Goal: Information Seeking & Learning: Compare options

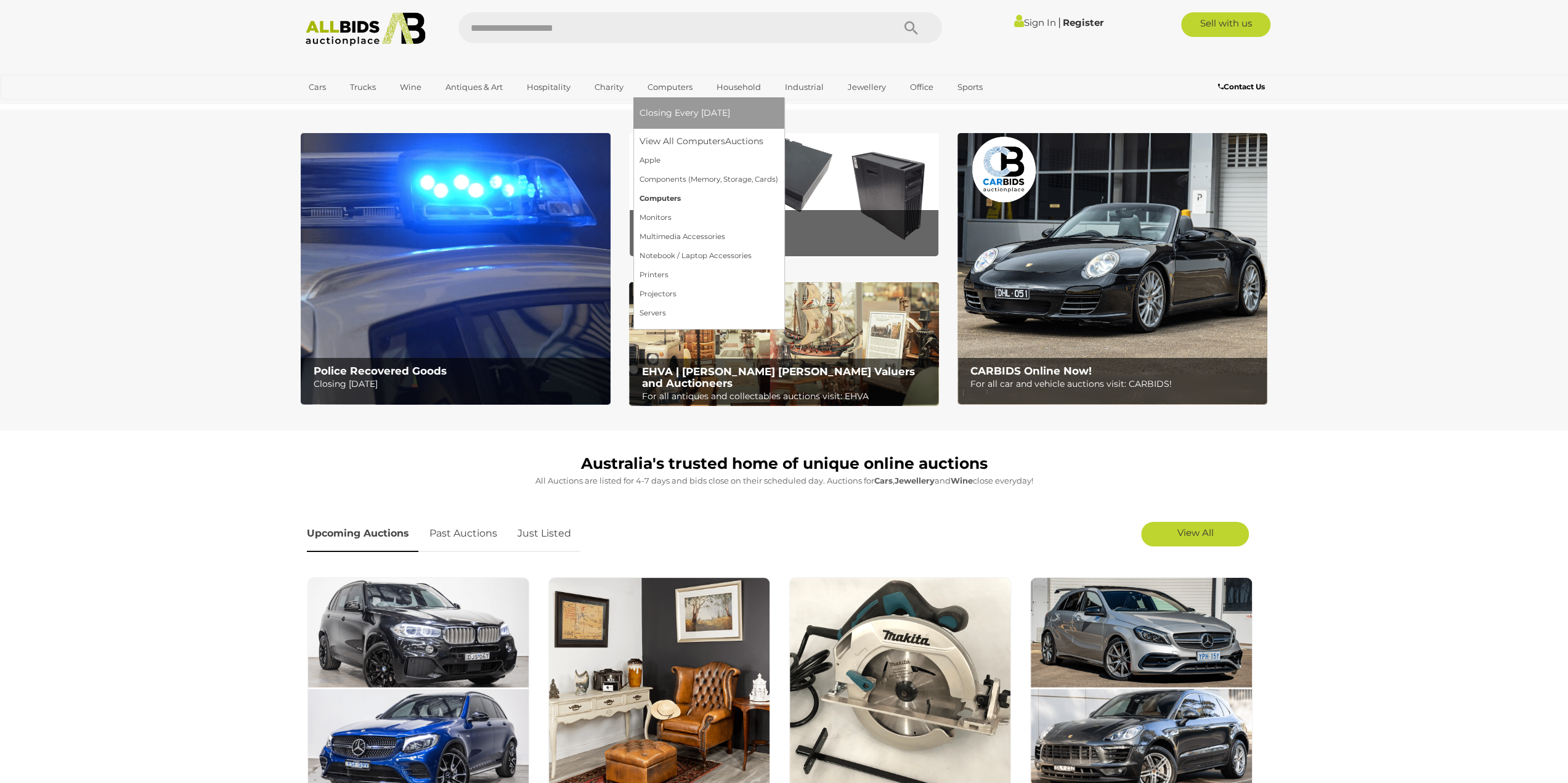
click at [655, 202] on link "Computers" at bounding box center [709, 198] width 138 height 19
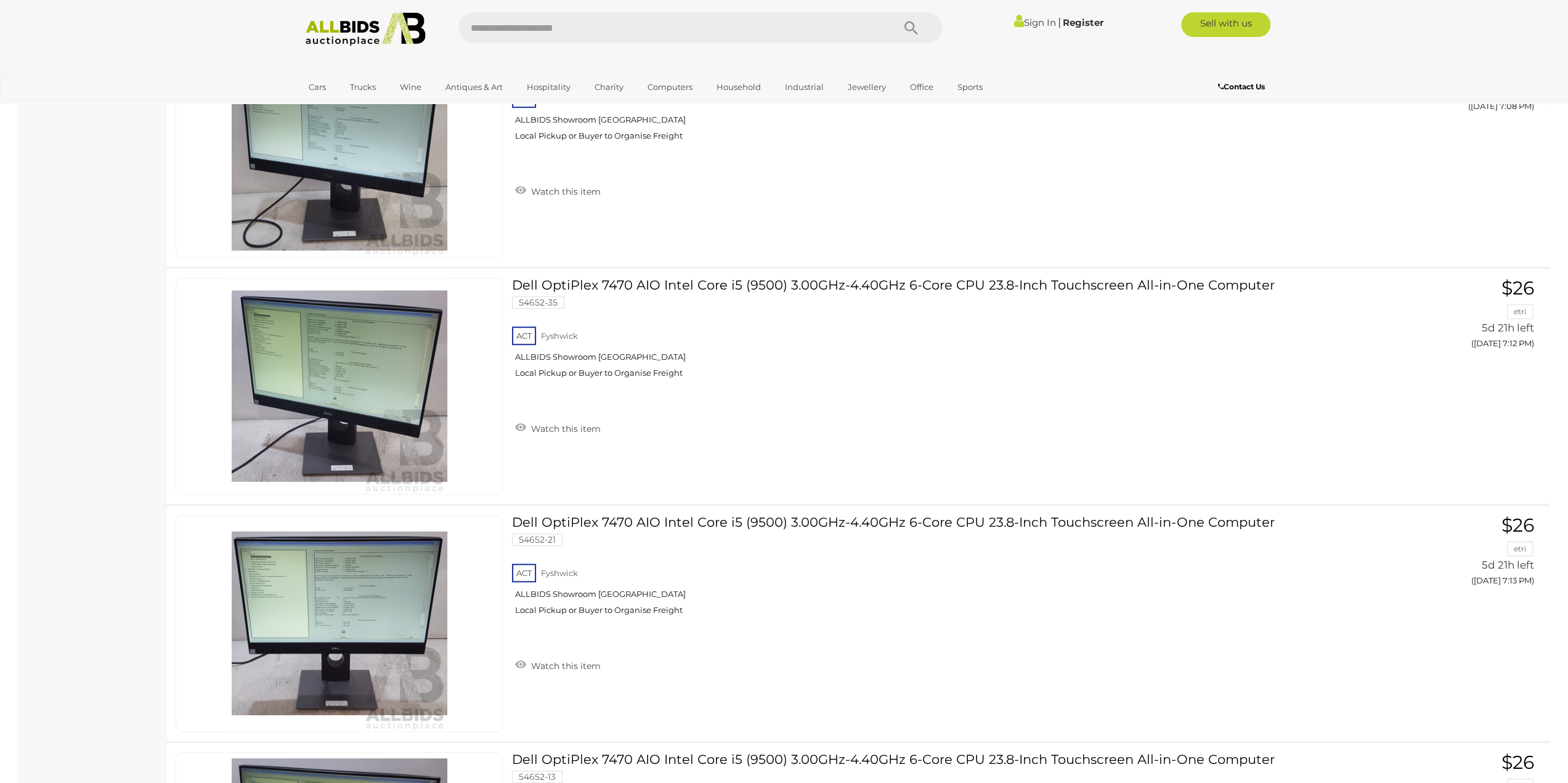
scroll to position [703, 0]
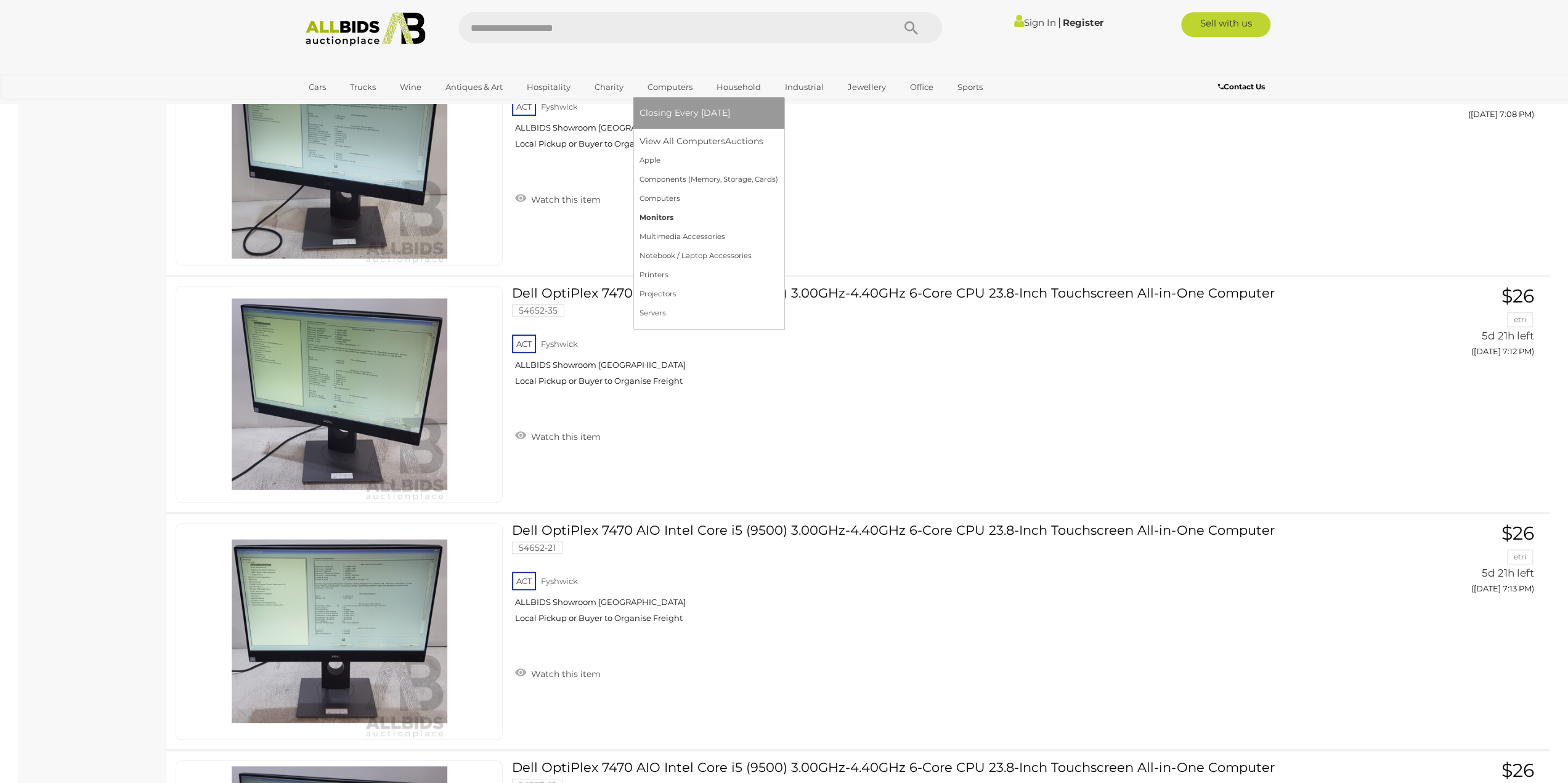
click at [664, 212] on link "Monitors" at bounding box center [709, 217] width 138 height 19
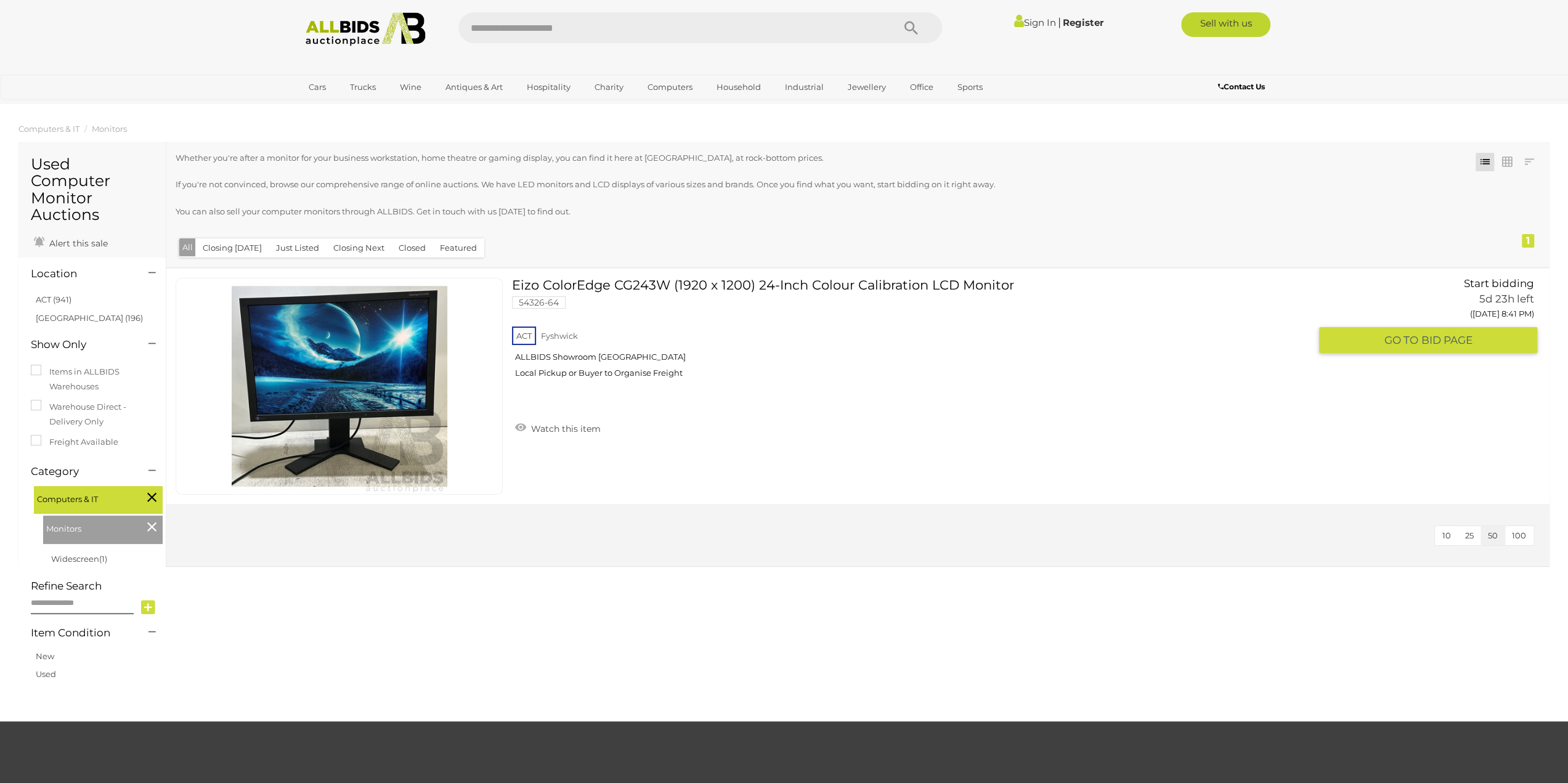
click at [674, 279] on link "Eizo ColorEdge CG243W (1920 x 1200) 24-Inch Colour Calibration LCD Monitor 5432…" at bounding box center [915, 332] width 789 height 109
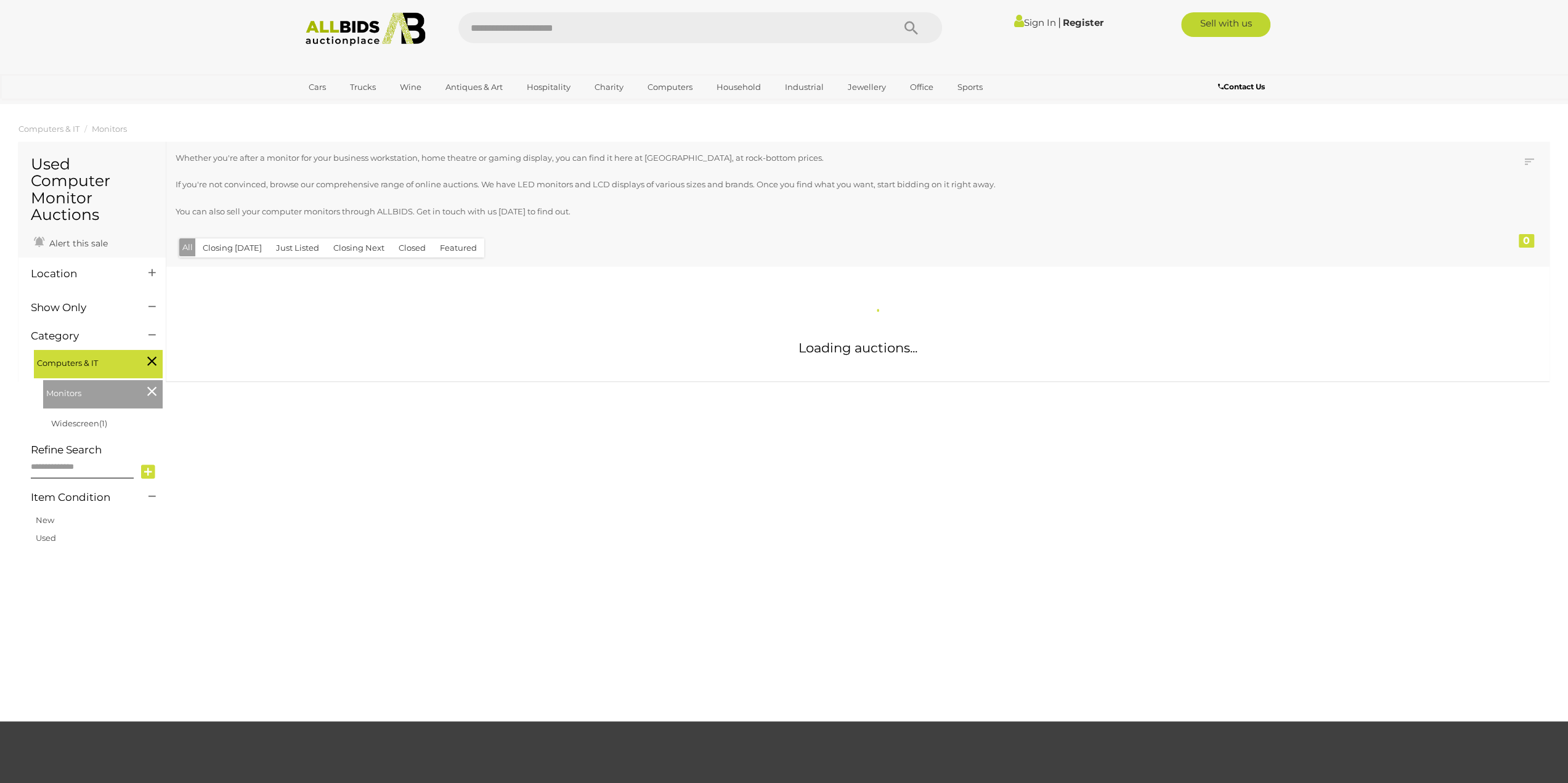
scroll to position [203, 0]
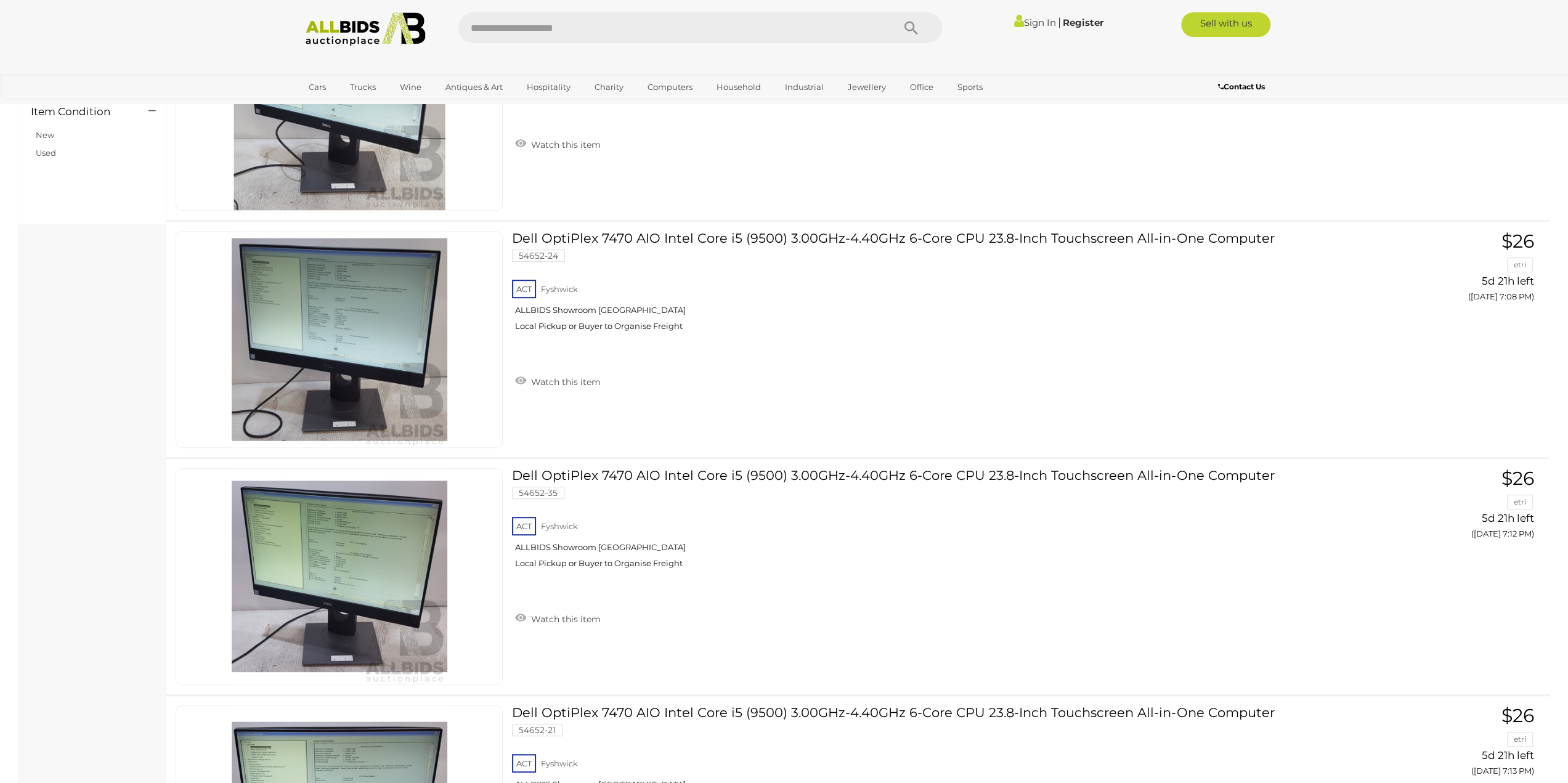
scroll to position [657, 0]
